Goal: Transaction & Acquisition: Purchase product/service

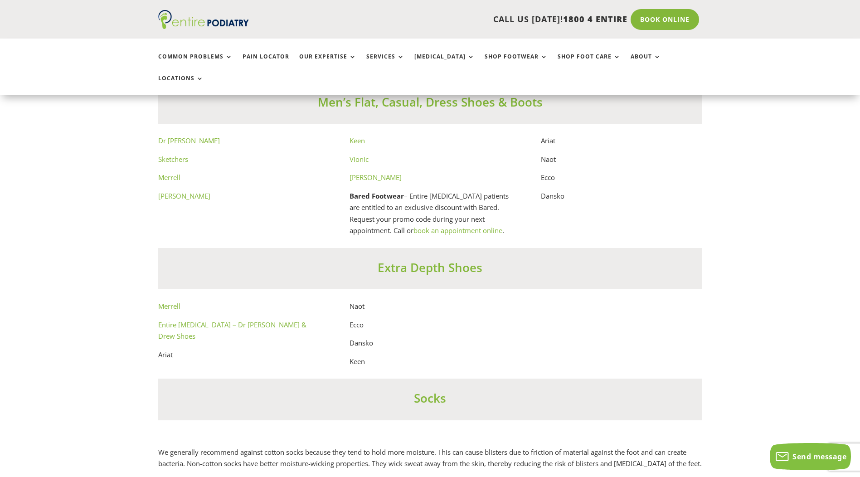
scroll to position [4935, 0]
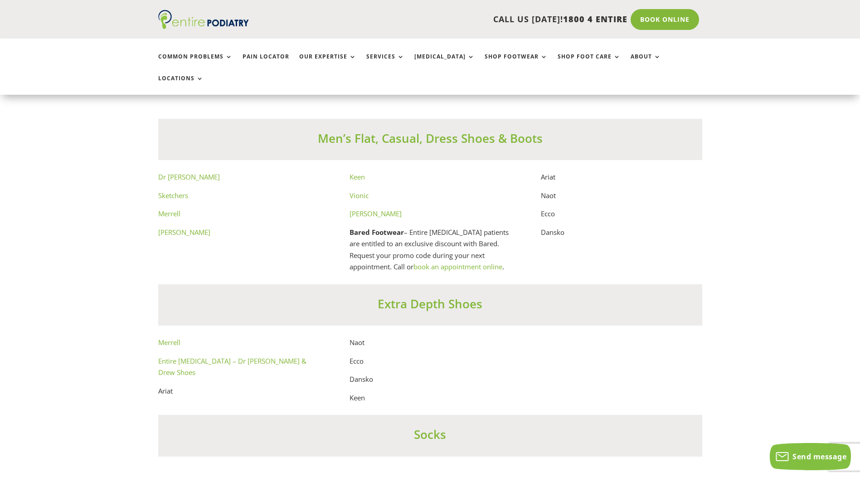
click at [356, 172] on link "Keen" at bounding box center [357, 176] width 15 height 9
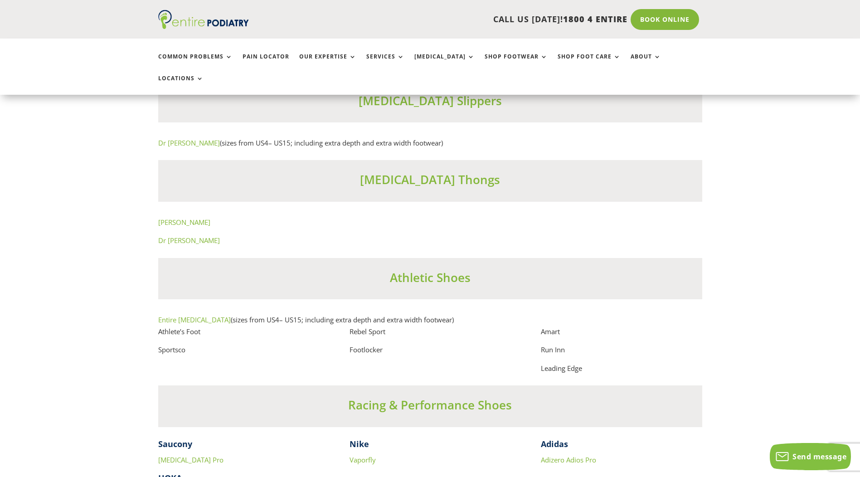
scroll to position [5661, 0]
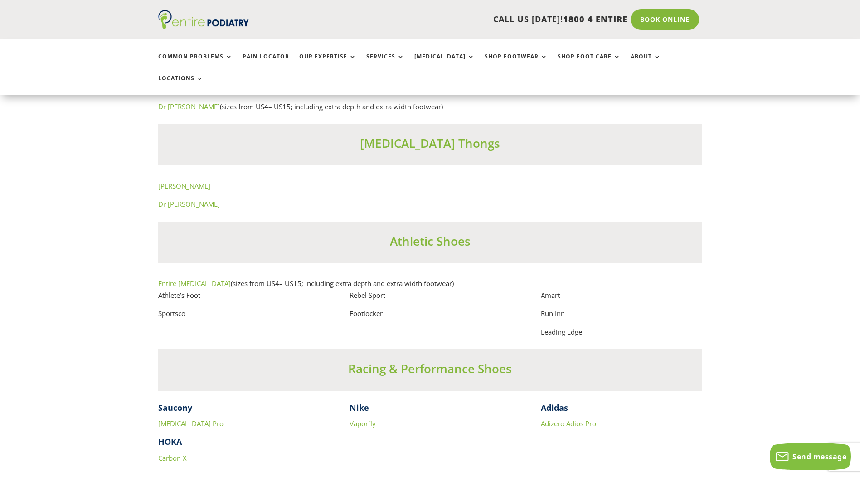
click at [186, 285] on link "Entire Podiatry" at bounding box center [194, 283] width 73 height 9
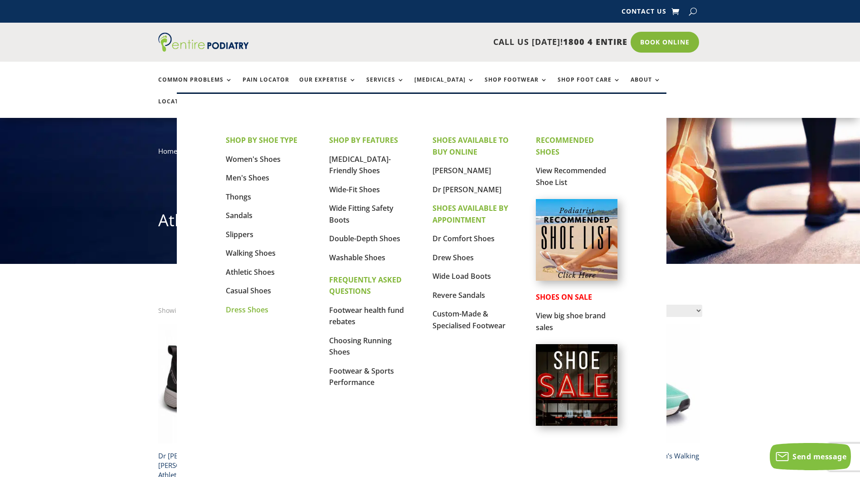
click at [247, 309] on link "Dress Shoes" at bounding box center [247, 310] width 43 height 10
click at [235, 292] on link "Casual Shoes" at bounding box center [248, 291] width 45 height 10
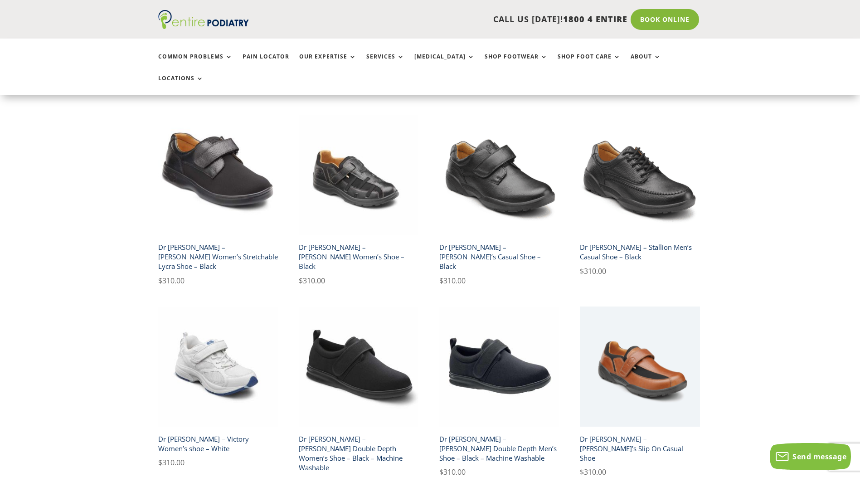
scroll to position [835, 0]
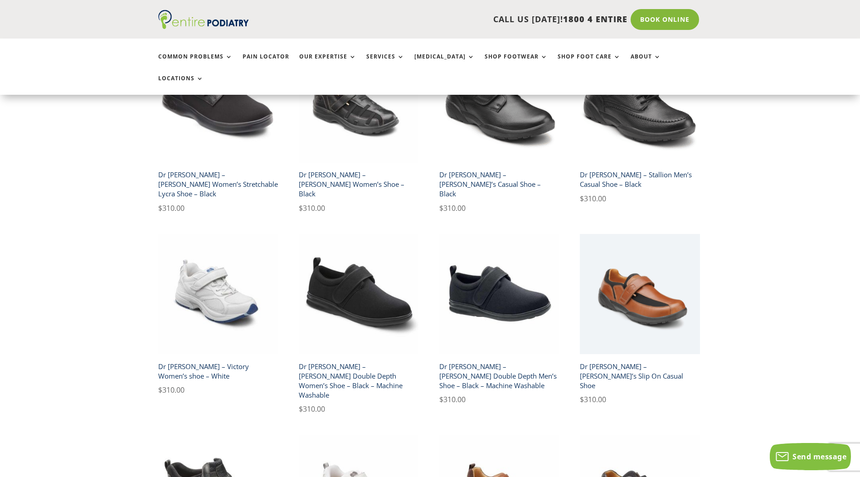
click at [458, 358] on h2 "Dr [PERSON_NAME] – [PERSON_NAME] Double Depth Men’s Shoe – Black – Machine Wash…" at bounding box center [500, 375] width 120 height 35
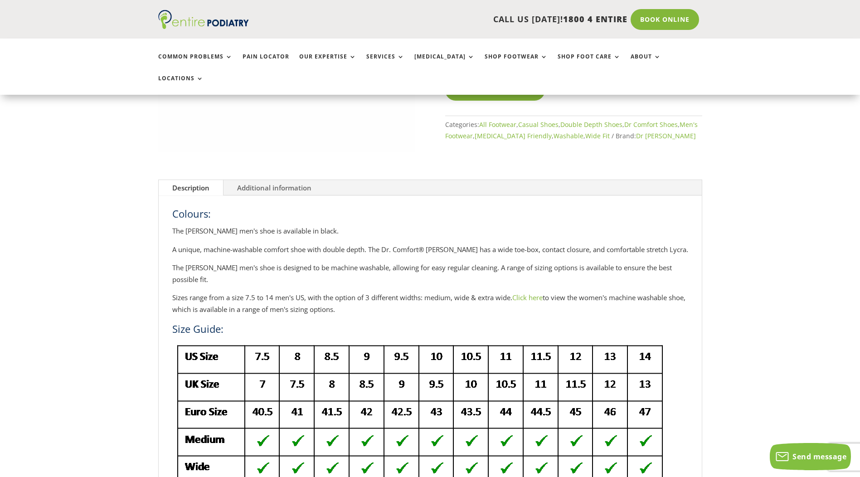
scroll to position [327, 0]
